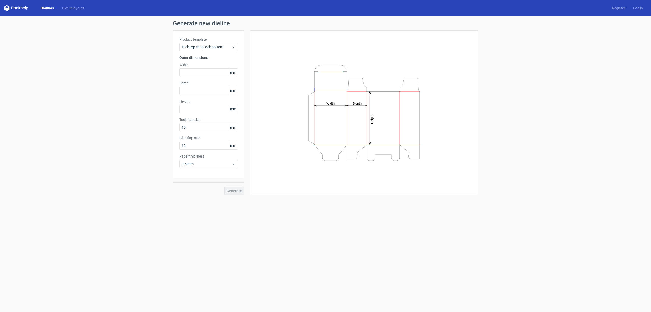
click at [231, 194] on div "Generate" at bounding box center [208, 187] width 71 height 17
click at [343, 128] on icon "Height Depth Width" at bounding box center [364, 113] width 153 height 102
click at [327, 118] on icon "Height Depth Width" at bounding box center [364, 113] width 153 height 102
click at [220, 47] on span "Tuck top snap lock bottom" at bounding box center [207, 47] width 50 height 5
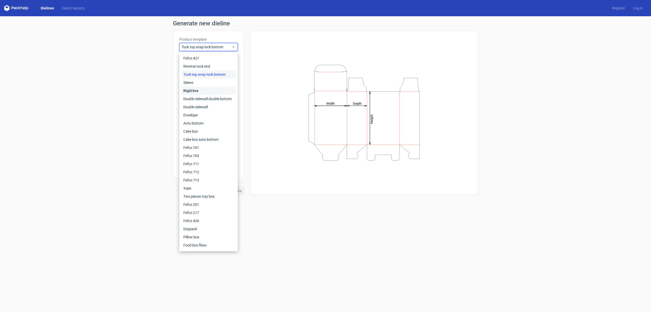
click at [211, 90] on div "Rigid box" at bounding box center [208, 91] width 54 height 8
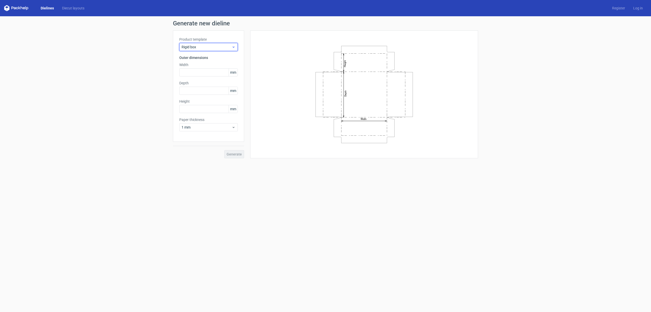
click at [220, 48] on span "Rigid box" at bounding box center [207, 47] width 50 height 5
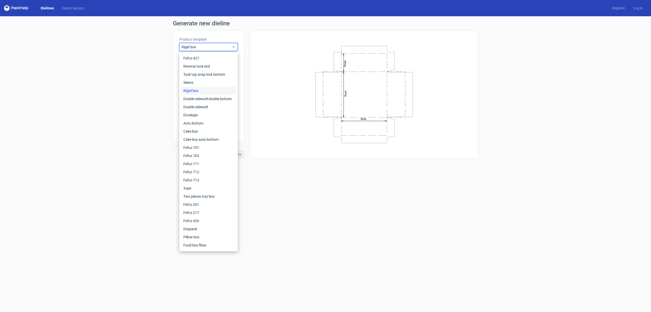
click at [284, 82] on div "Width Depth Height" at bounding box center [364, 94] width 215 height 115
